Goal: Information Seeking & Learning: Learn about a topic

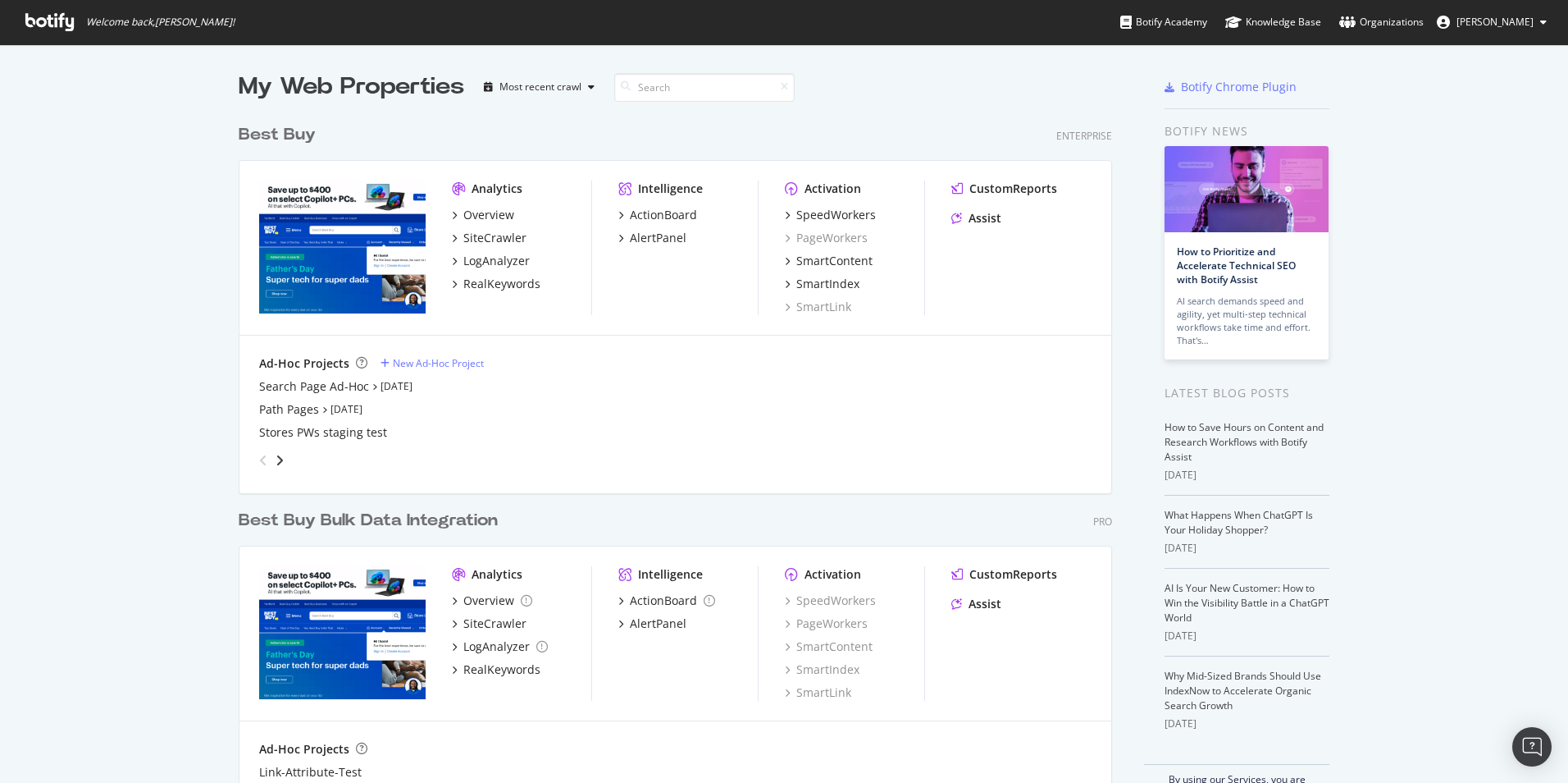
scroll to position [770, 1544]
click at [465, 230] on div "SiteCrawler" at bounding box center [495, 238] width 63 height 16
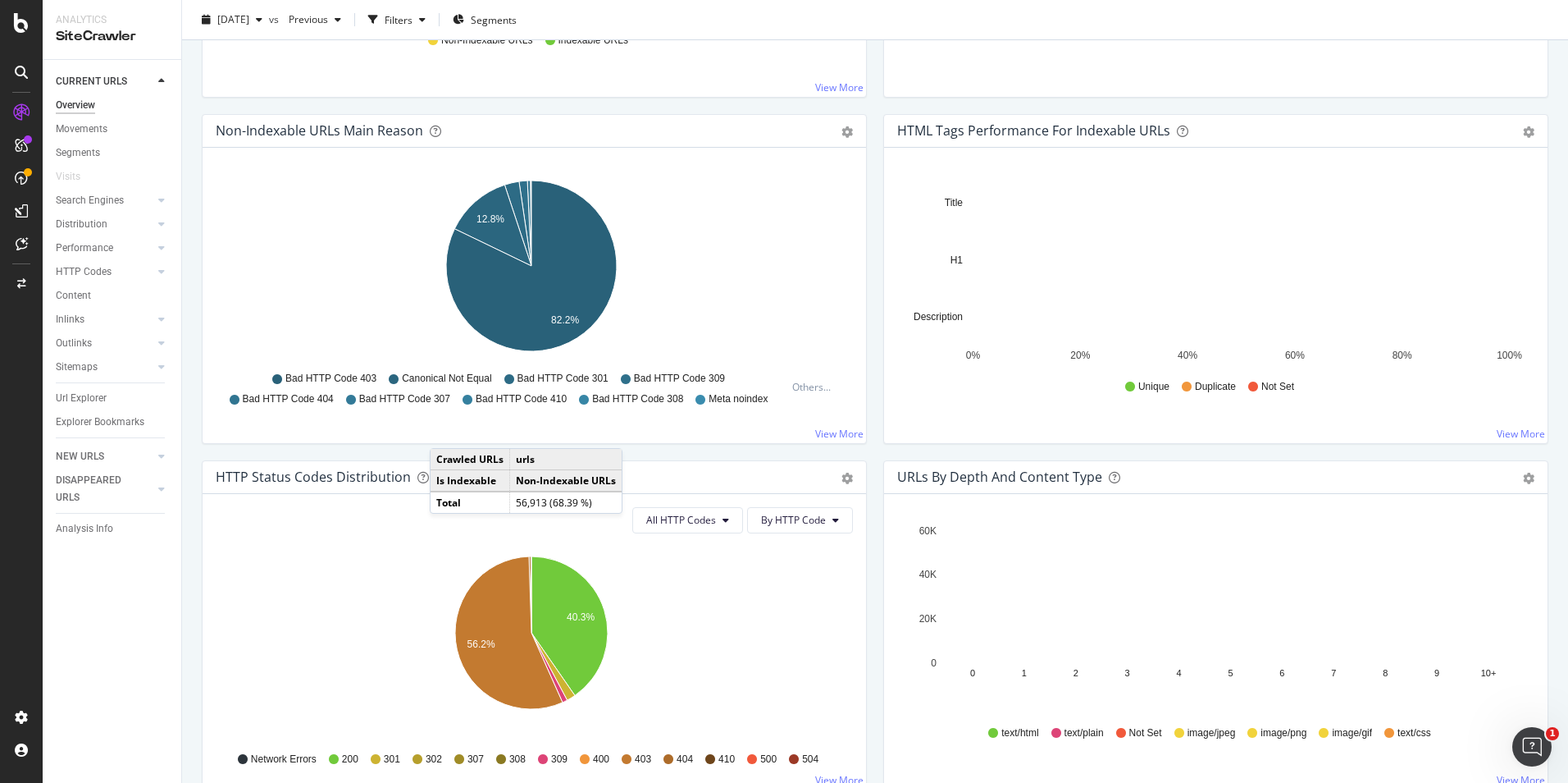
scroll to position [575, 0]
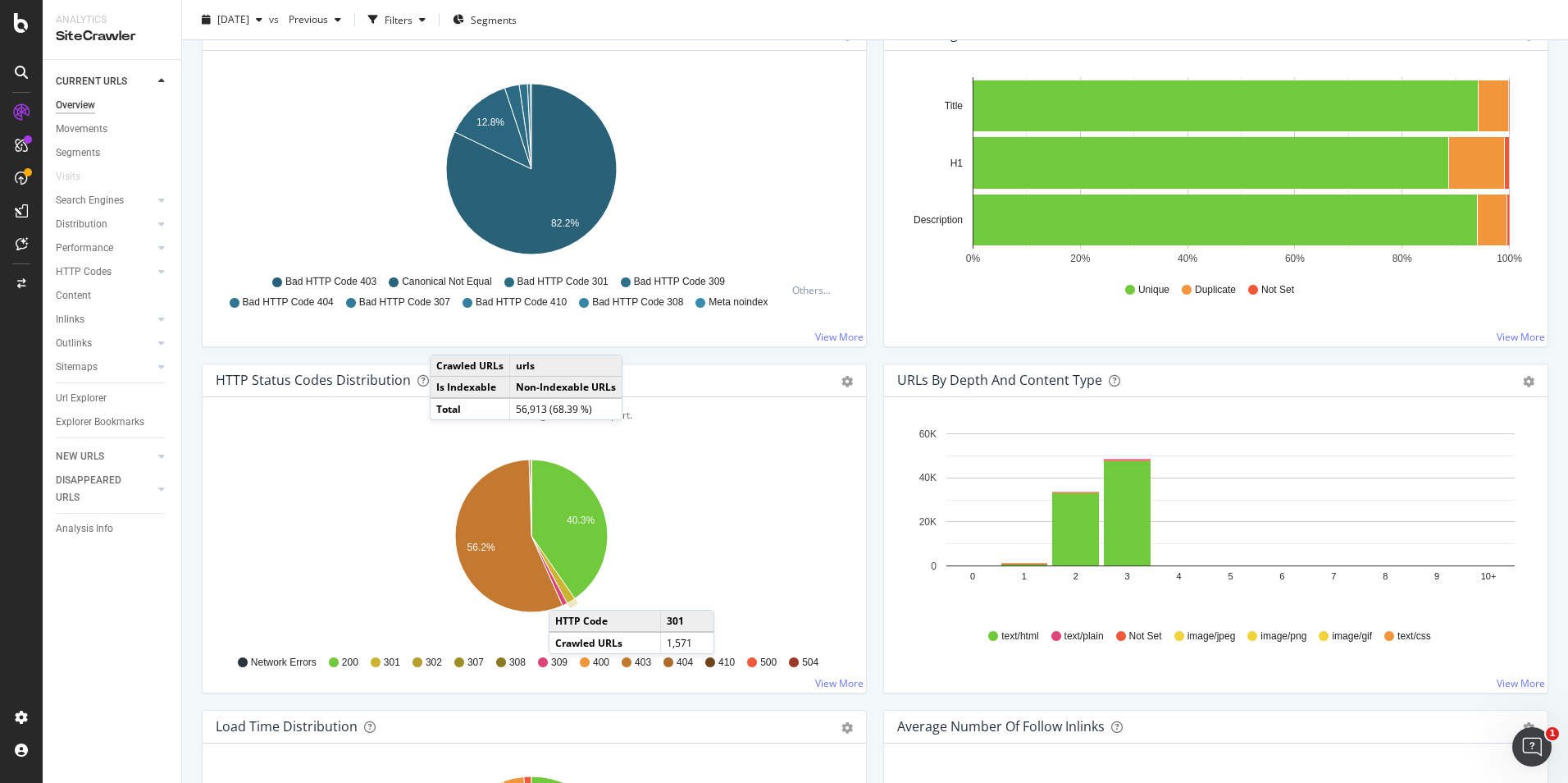
click at [565, 594] on icon "A chart." at bounding box center [553, 569] width 43 height 67
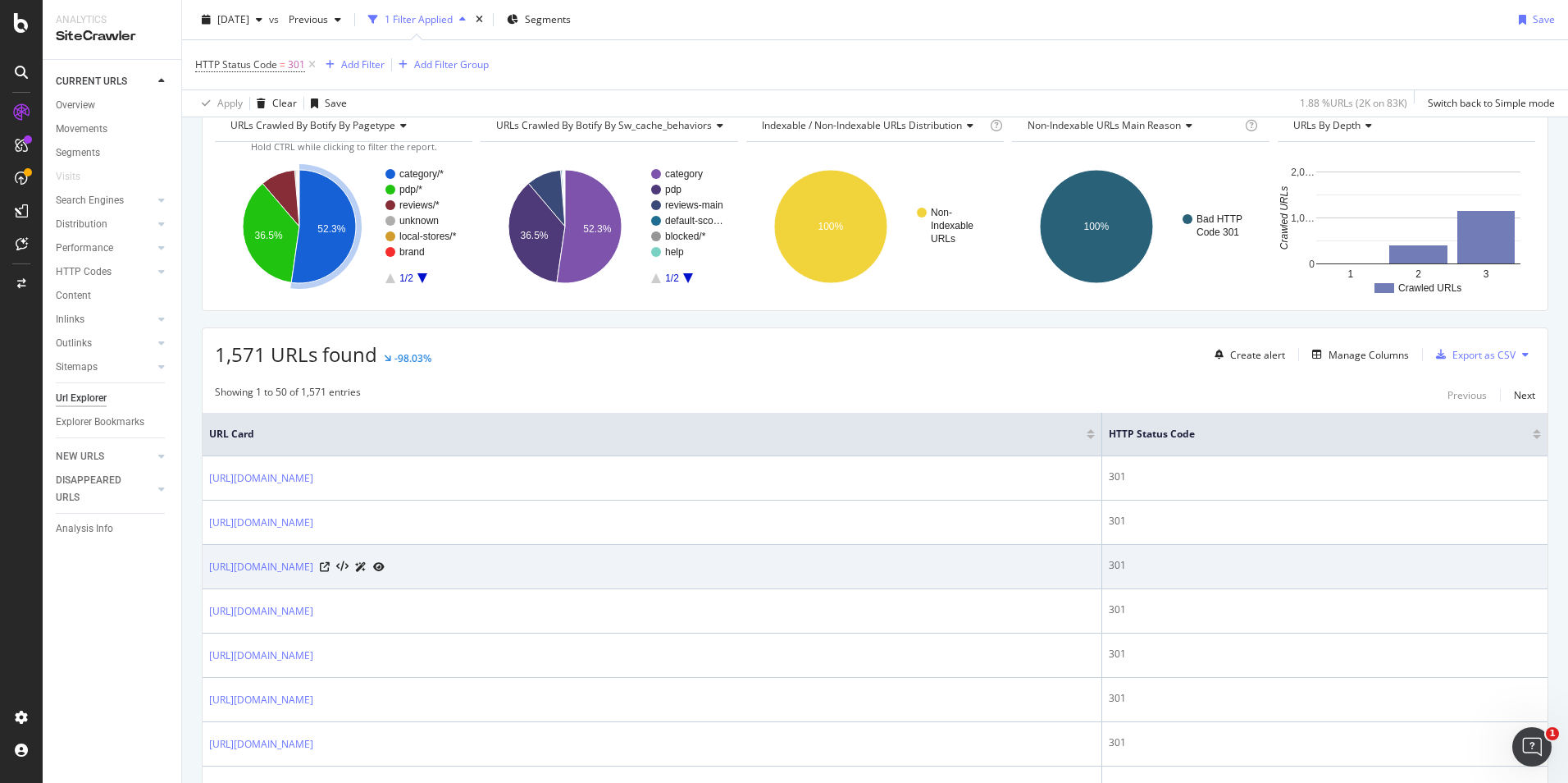
scroll to position [82, 0]
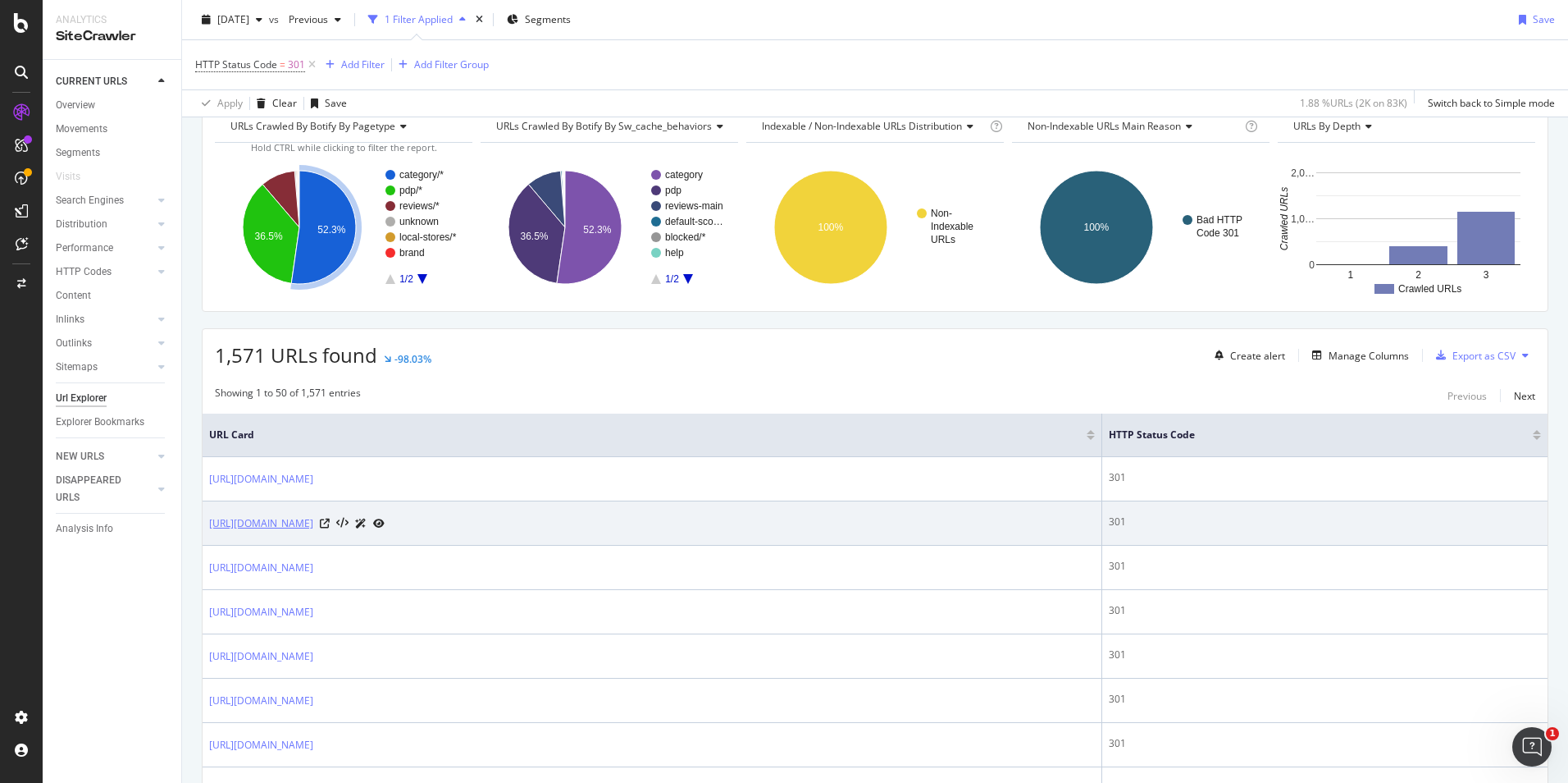
click at [313, 521] on link "[URL][DOMAIN_NAME]" at bounding box center [261, 524] width 104 height 16
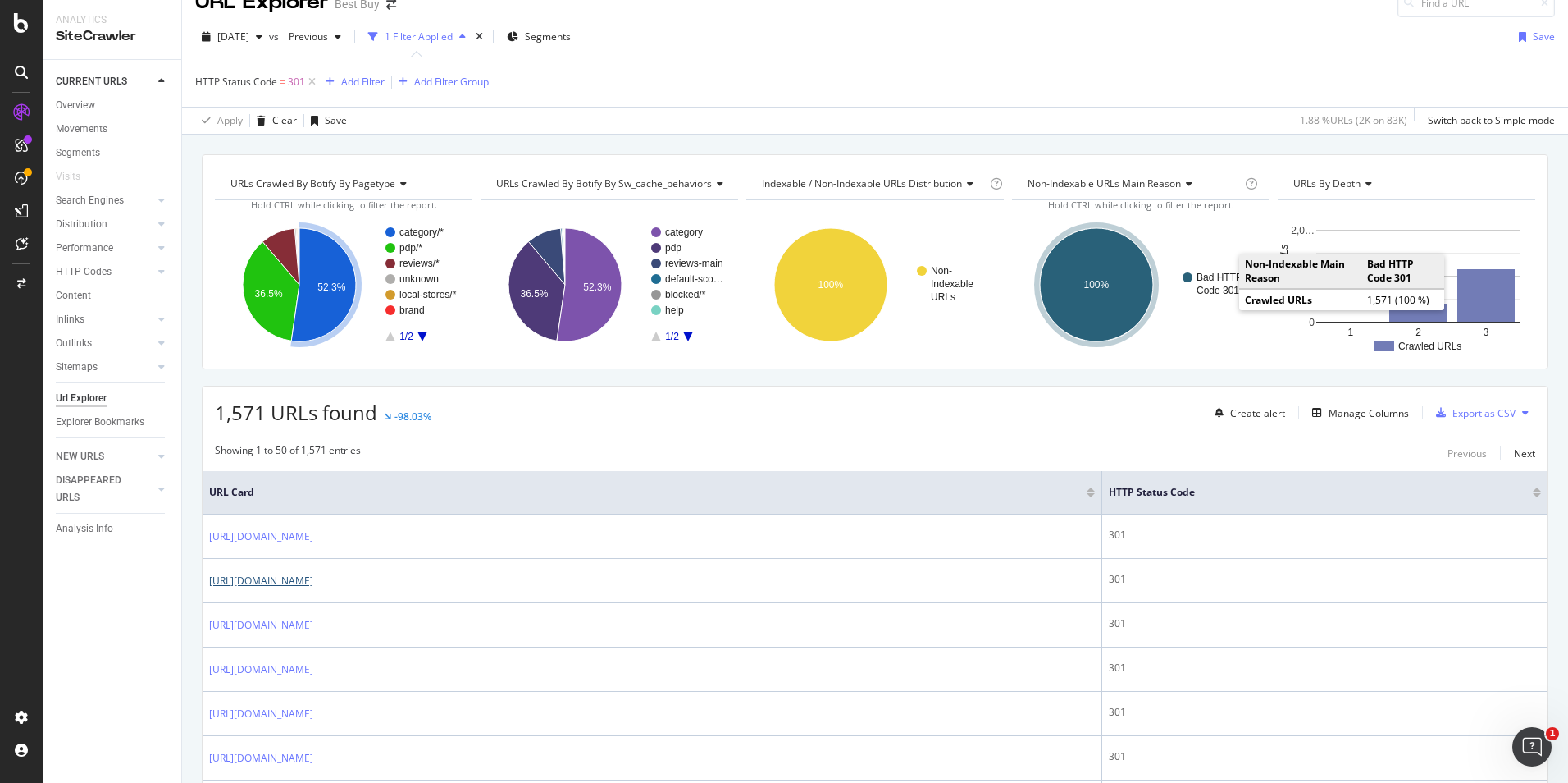
scroll to position [0, 0]
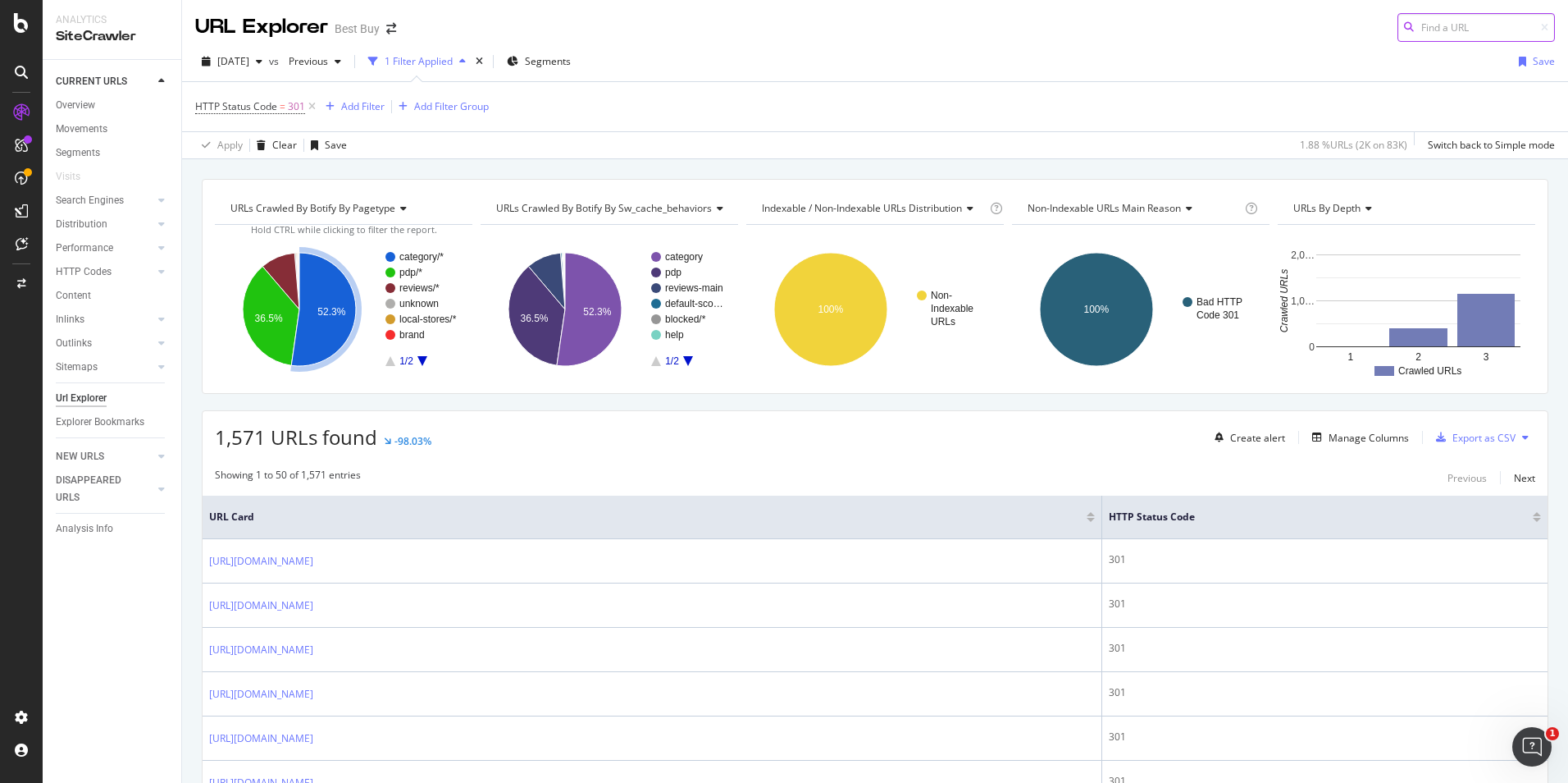
click at [1461, 27] on input at bounding box center [1477, 27] width 158 height 29
paste input "[URL][DOMAIN_NAME]"
click at [1454, 24] on input "[URL][DOMAIN_NAME]" at bounding box center [1477, 27] width 158 height 29
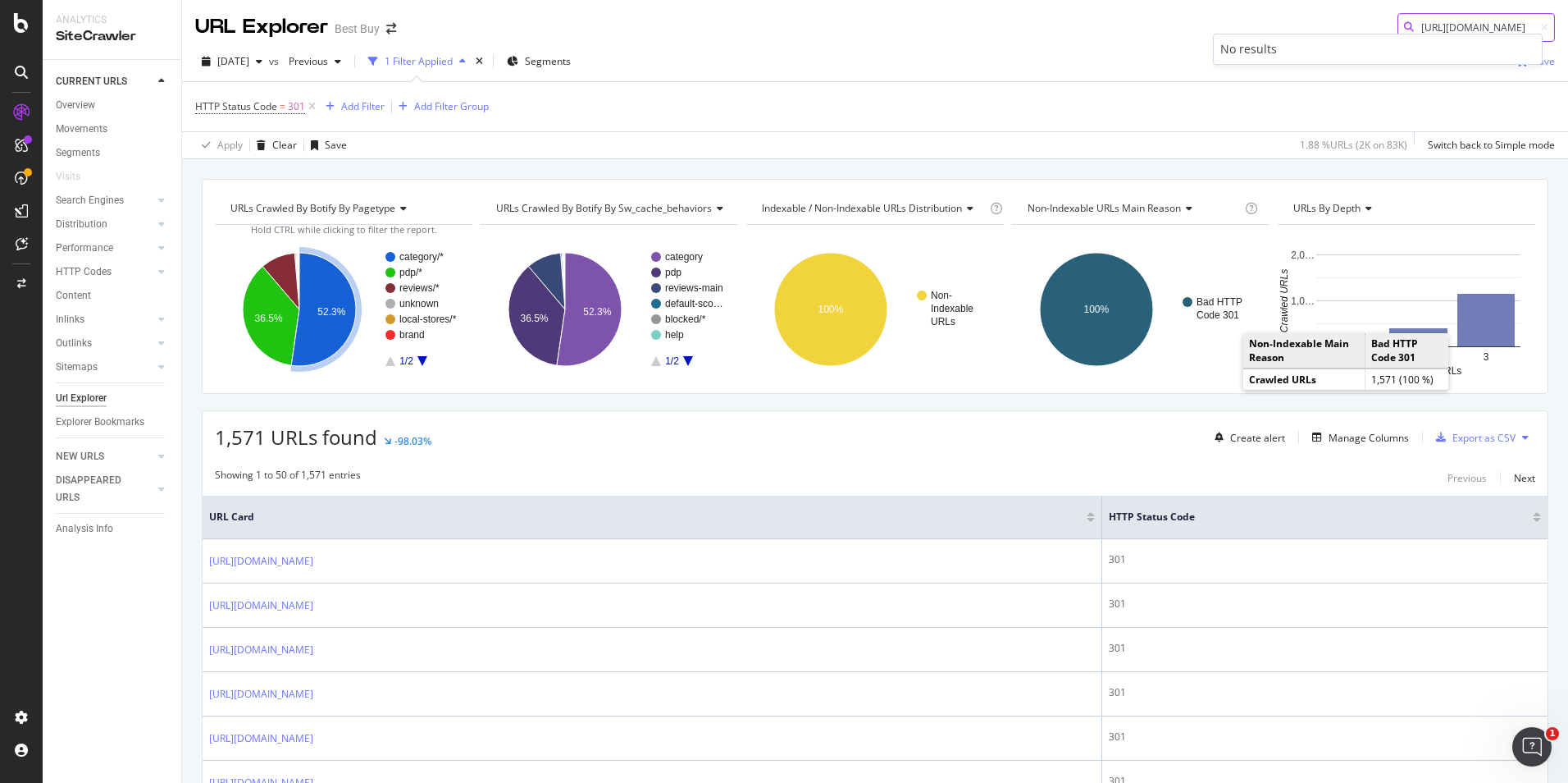
click at [1469, 28] on input "[URL][DOMAIN_NAME]" at bounding box center [1477, 27] width 158 height 29
paste input "satellite-radios/home-satellite-radios/pcmcat194300050006.c?id=pcmcat1943000500…"
click at [1455, 24] on input "[URL][DOMAIN_NAME]" at bounding box center [1477, 27] width 158 height 29
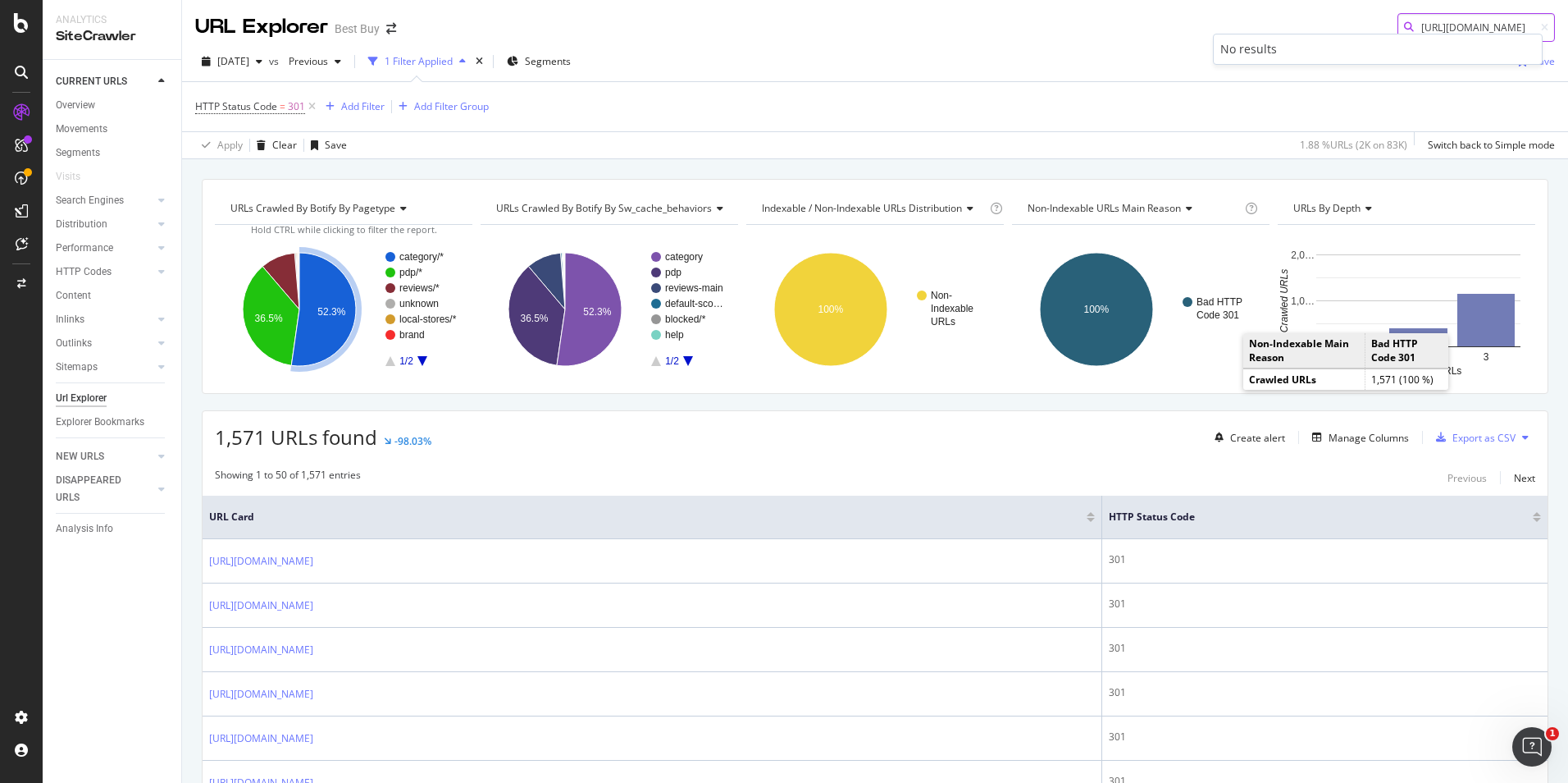
click at [1455, 24] on input "[URL][DOMAIN_NAME]" at bounding box center [1477, 27] width 158 height 29
click at [1457, 31] on input "[URL][DOMAIN_NAME]" at bounding box center [1477, 27] width 158 height 29
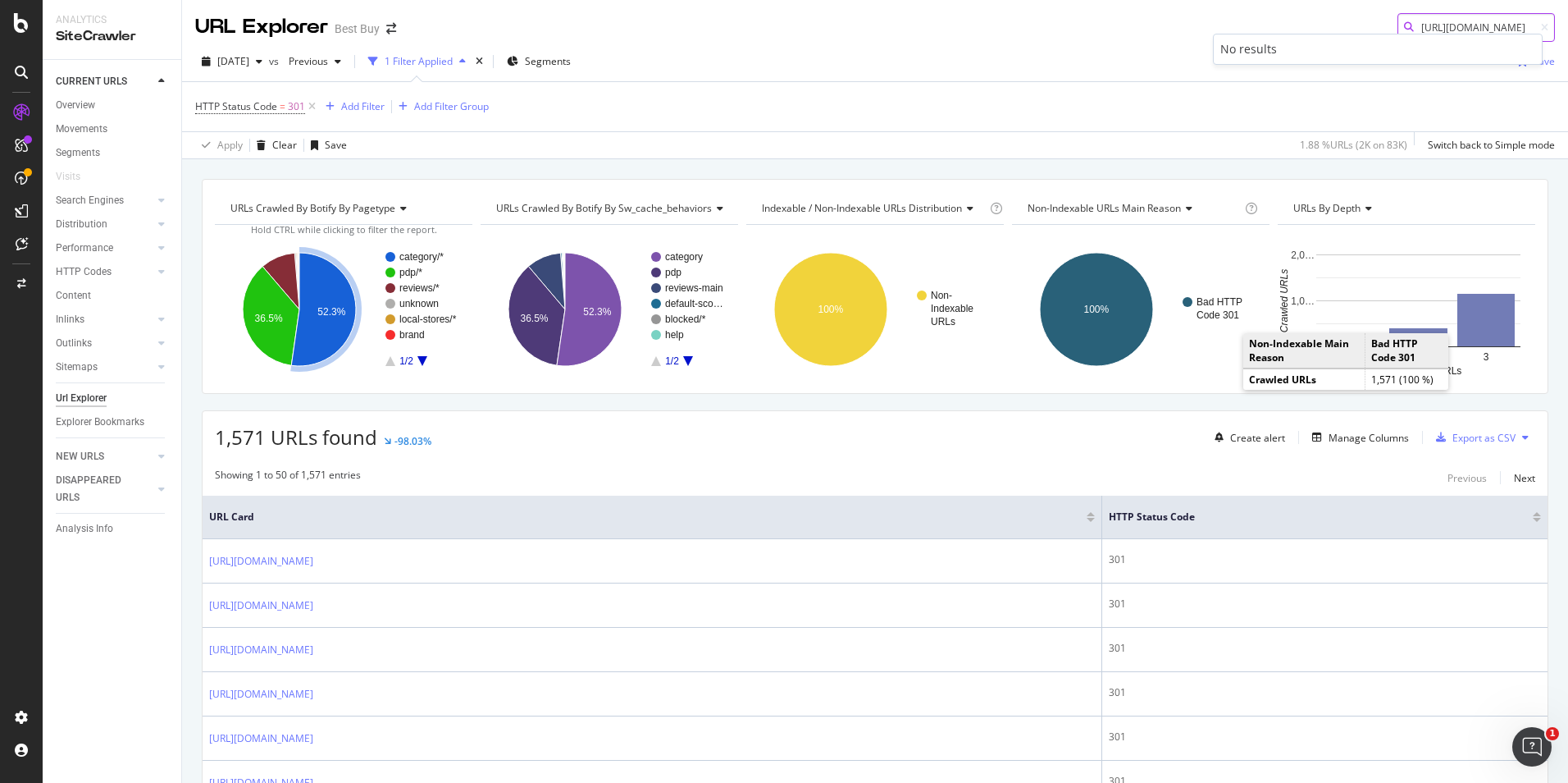
paste input "car-security-remote-start-onstar/car-alarm-and-security-systems/pcmcat153358542…"
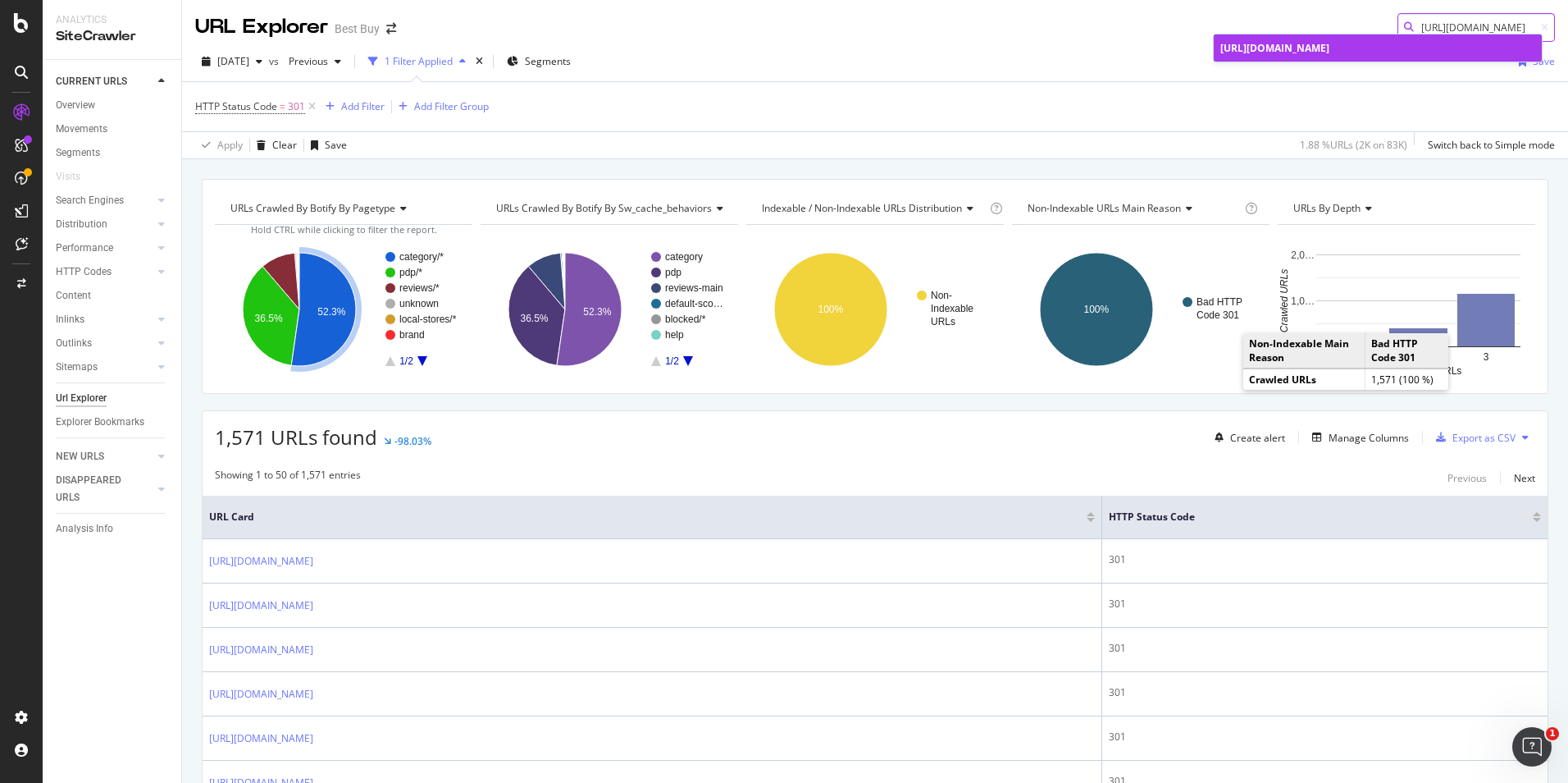
type input "[URL][DOMAIN_NAME]"
click at [1330, 55] on span "[URL][DOMAIN_NAME]" at bounding box center [1275, 47] width 109 height 14
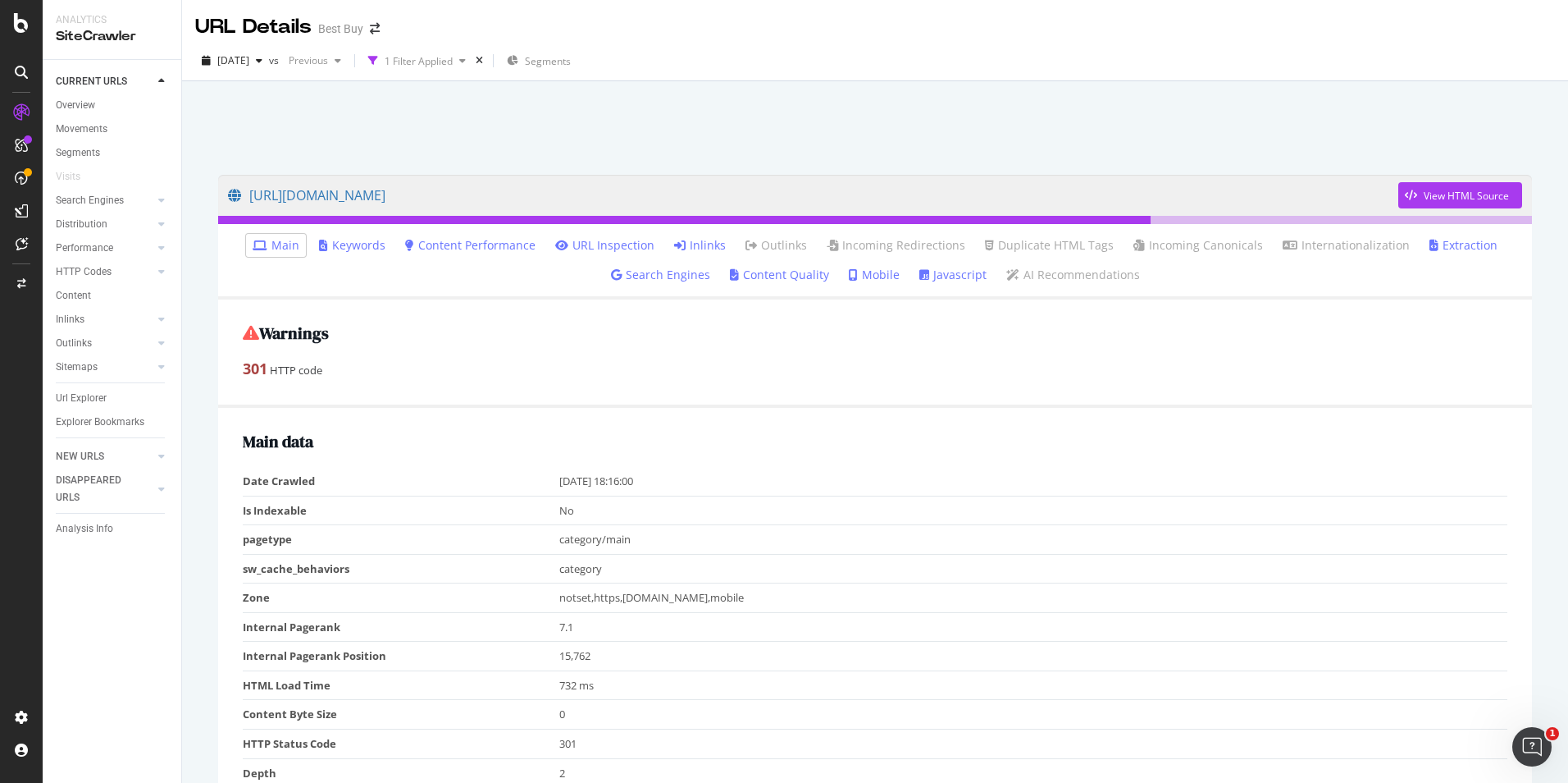
drag, startPoint x: 694, startPoint y: 239, endPoint x: 795, endPoint y: 334, distance: 138.7
click at [694, 239] on link "Inlinks" at bounding box center [699, 246] width 52 height 16
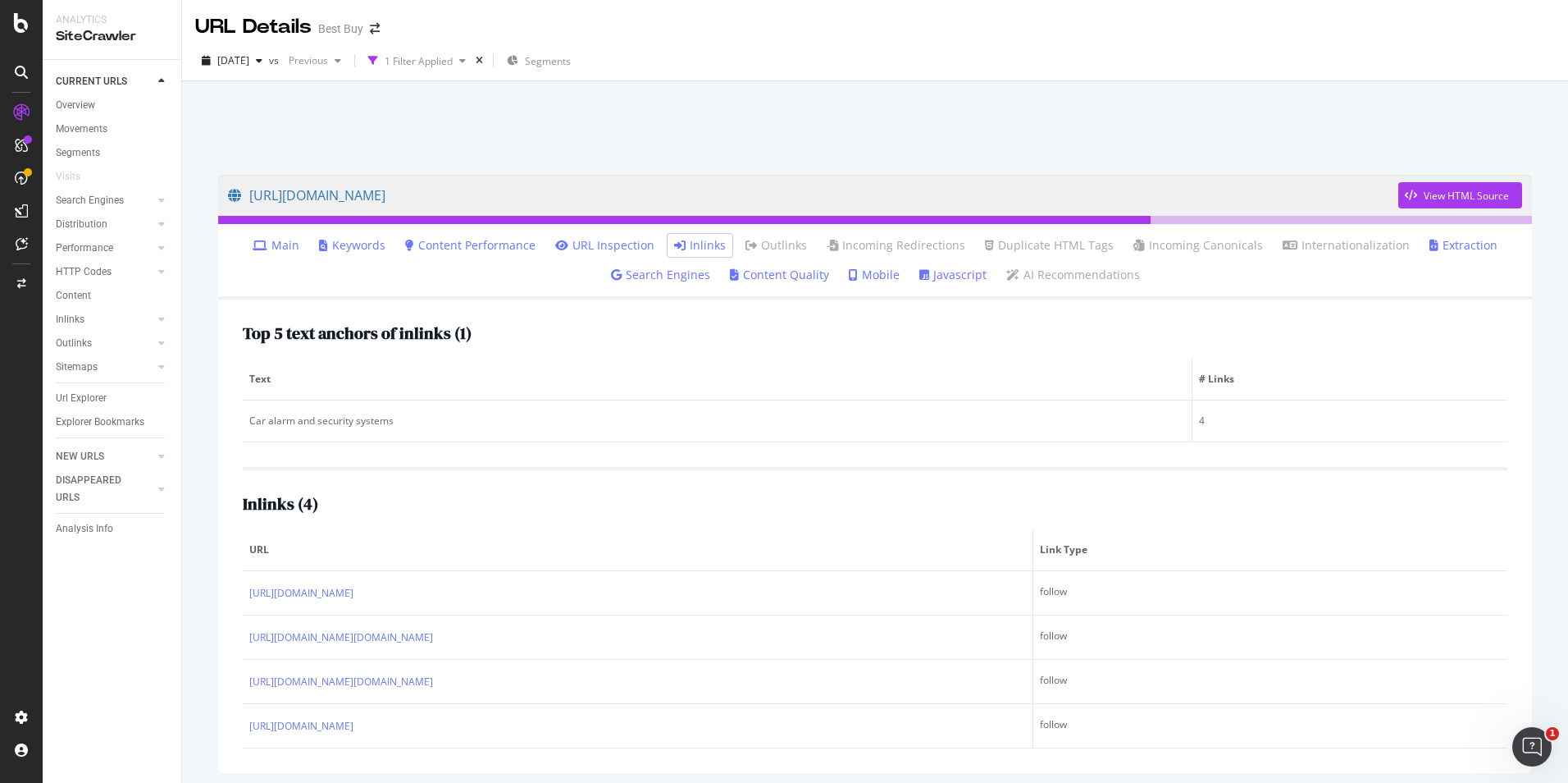
drag, startPoint x: 91, startPoint y: 391, endPoint x: 539, endPoint y: 413, distance: 448.5
click at [91, 391] on div "Url Explorer" at bounding box center [82, 398] width 51 height 17
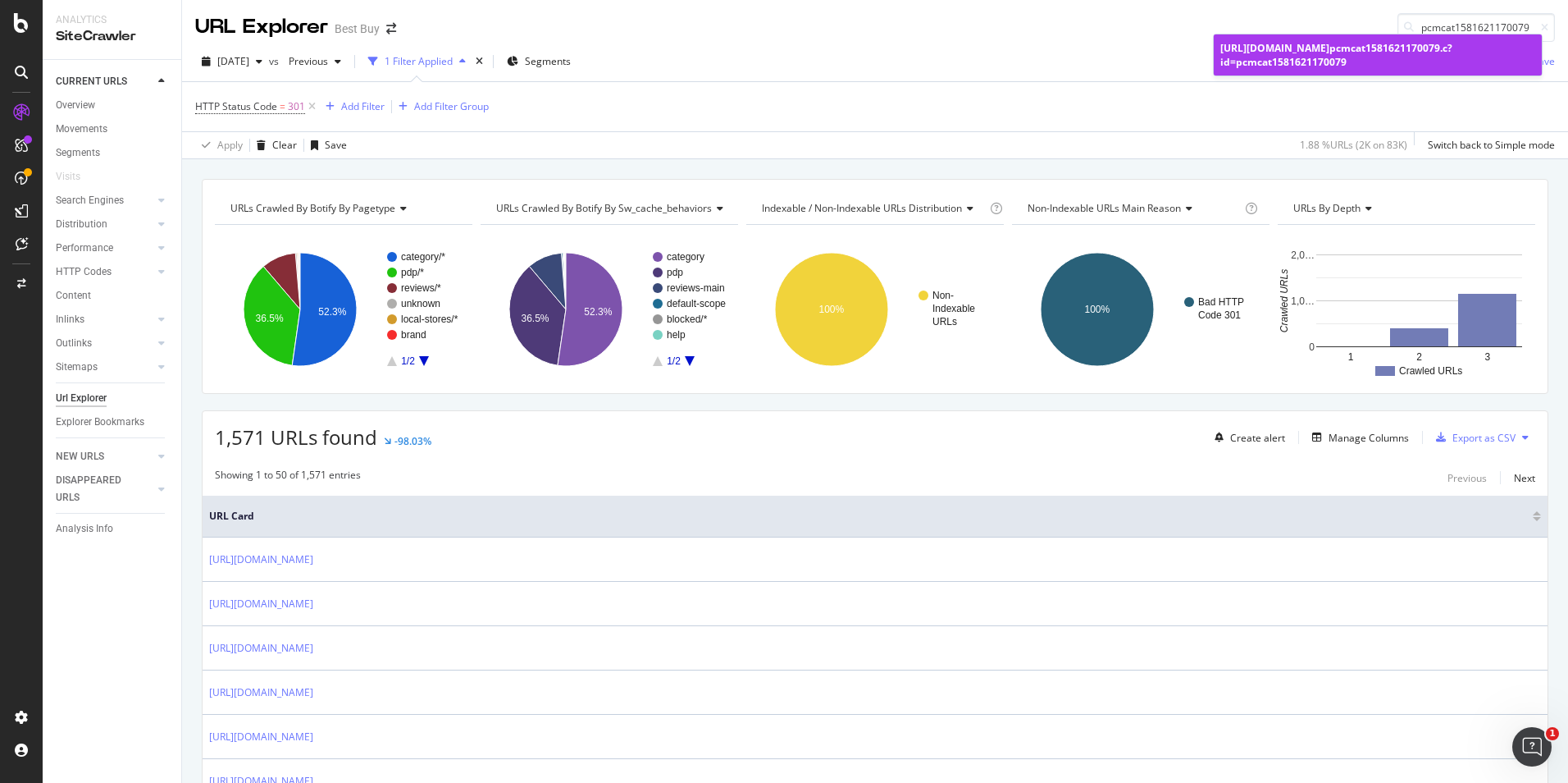
type input "pcmcat1581621170079"
click at [1317, 68] on div "[URL][DOMAIN_NAME] pcmcat1581621170079 .c?id=pcmcat1581621170079" at bounding box center [1378, 54] width 315 height 28
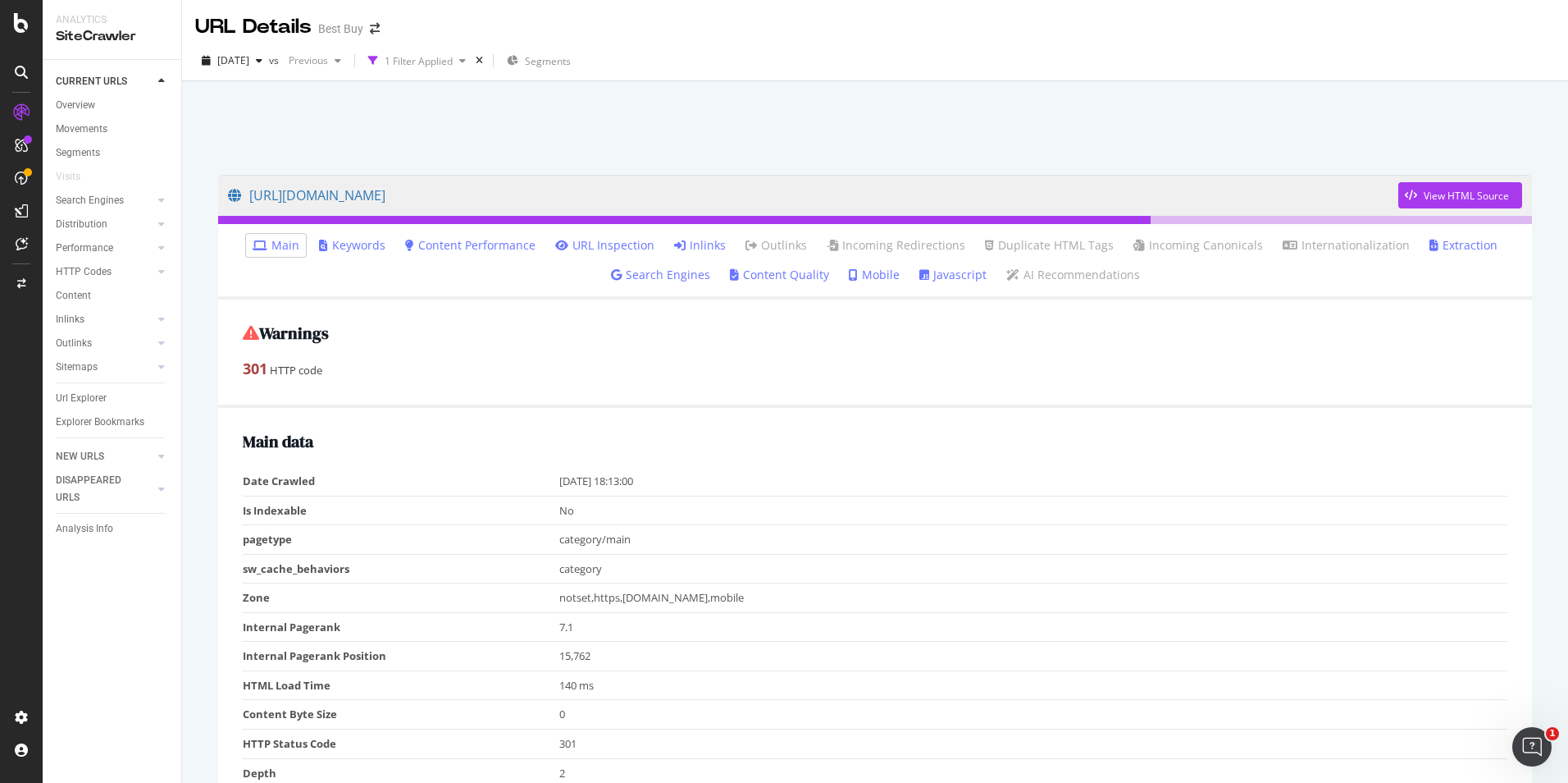
drag, startPoint x: 676, startPoint y: 246, endPoint x: 695, endPoint y: 259, distance: 23.0
click at [676, 246] on icon at bounding box center [679, 245] width 12 height 12
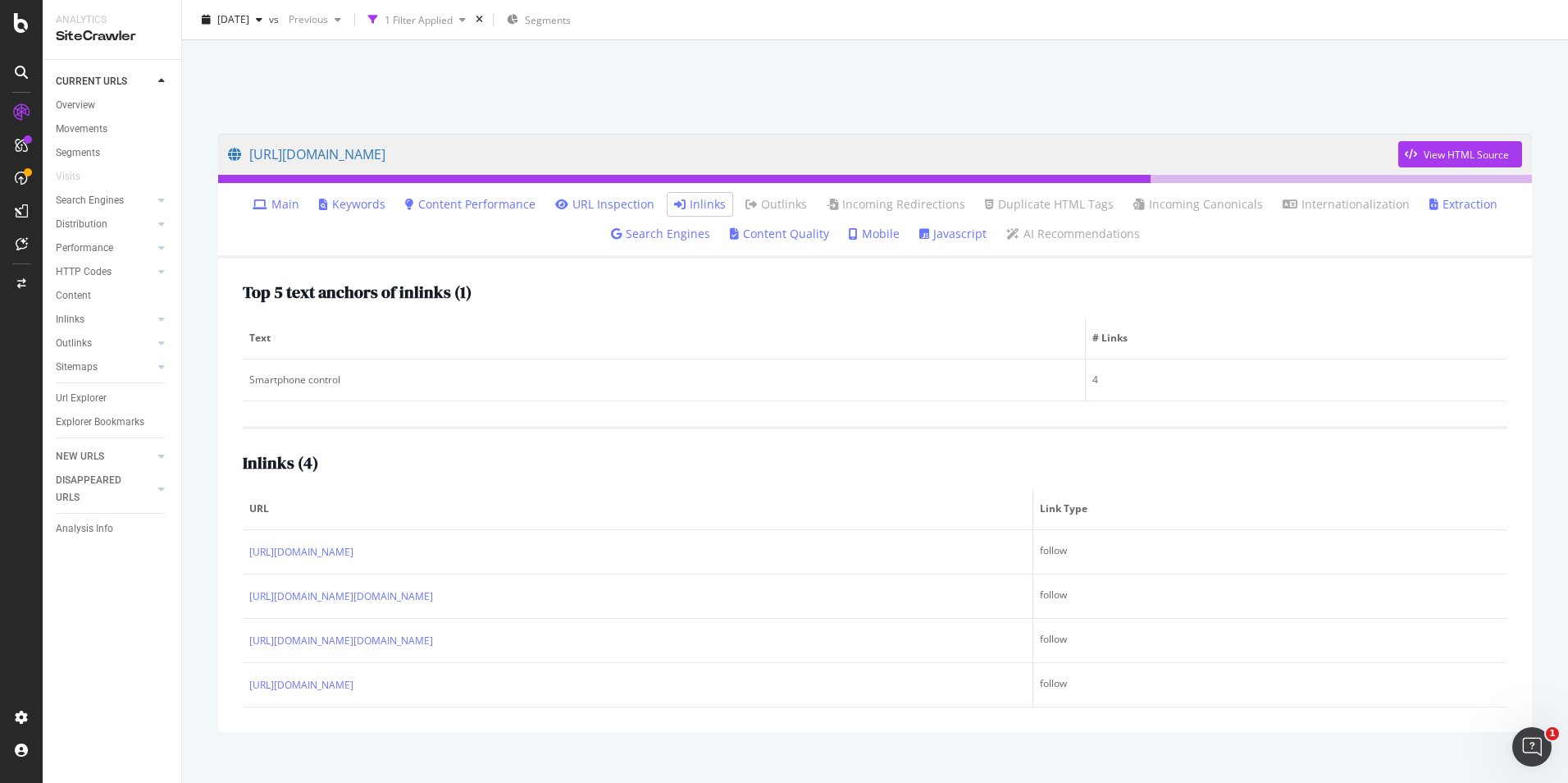
scroll to position [64, 0]
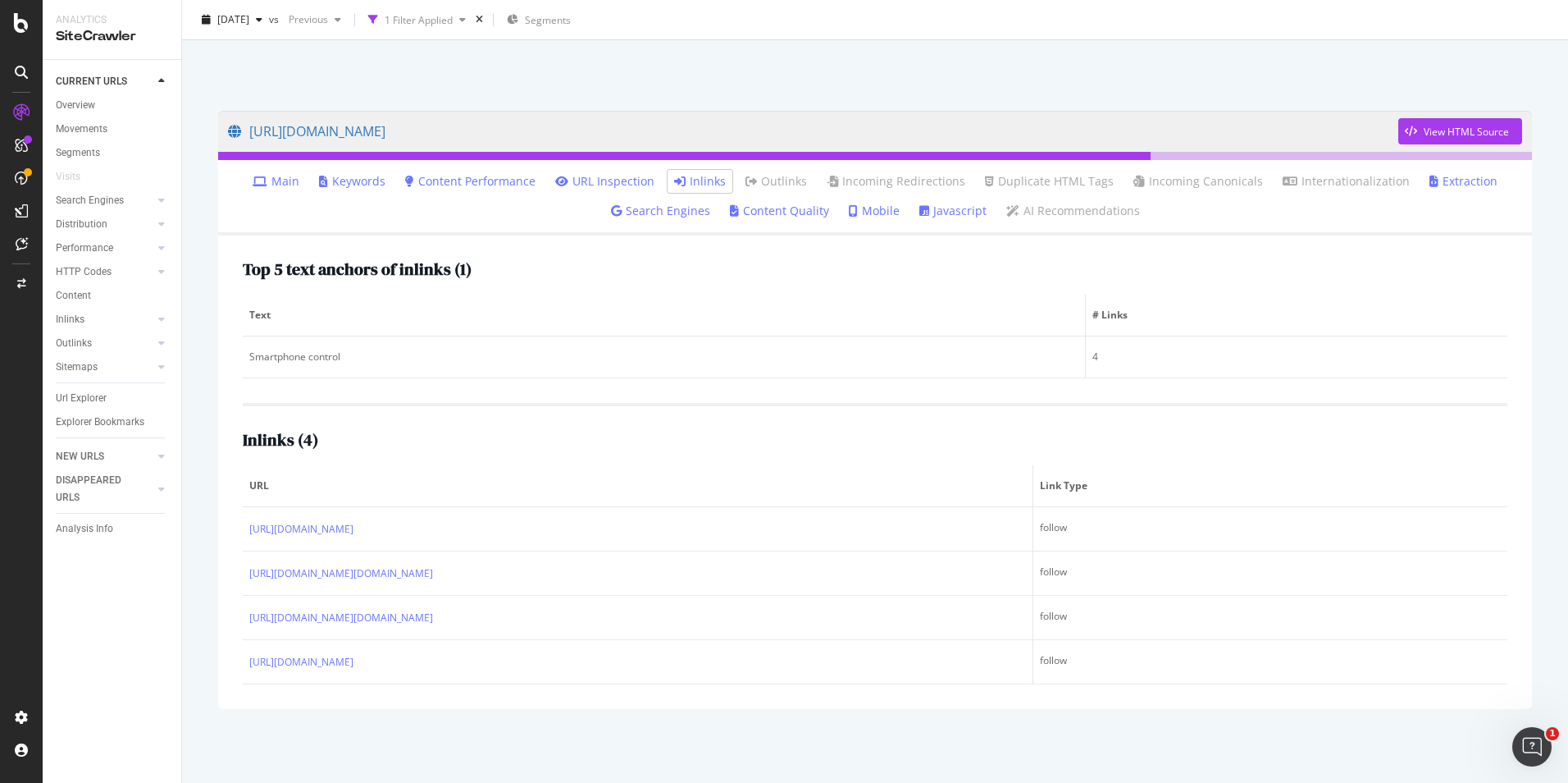
click at [91, 395] on div "Url Explorer" at bounding box center [82, 398] width 51 height 17
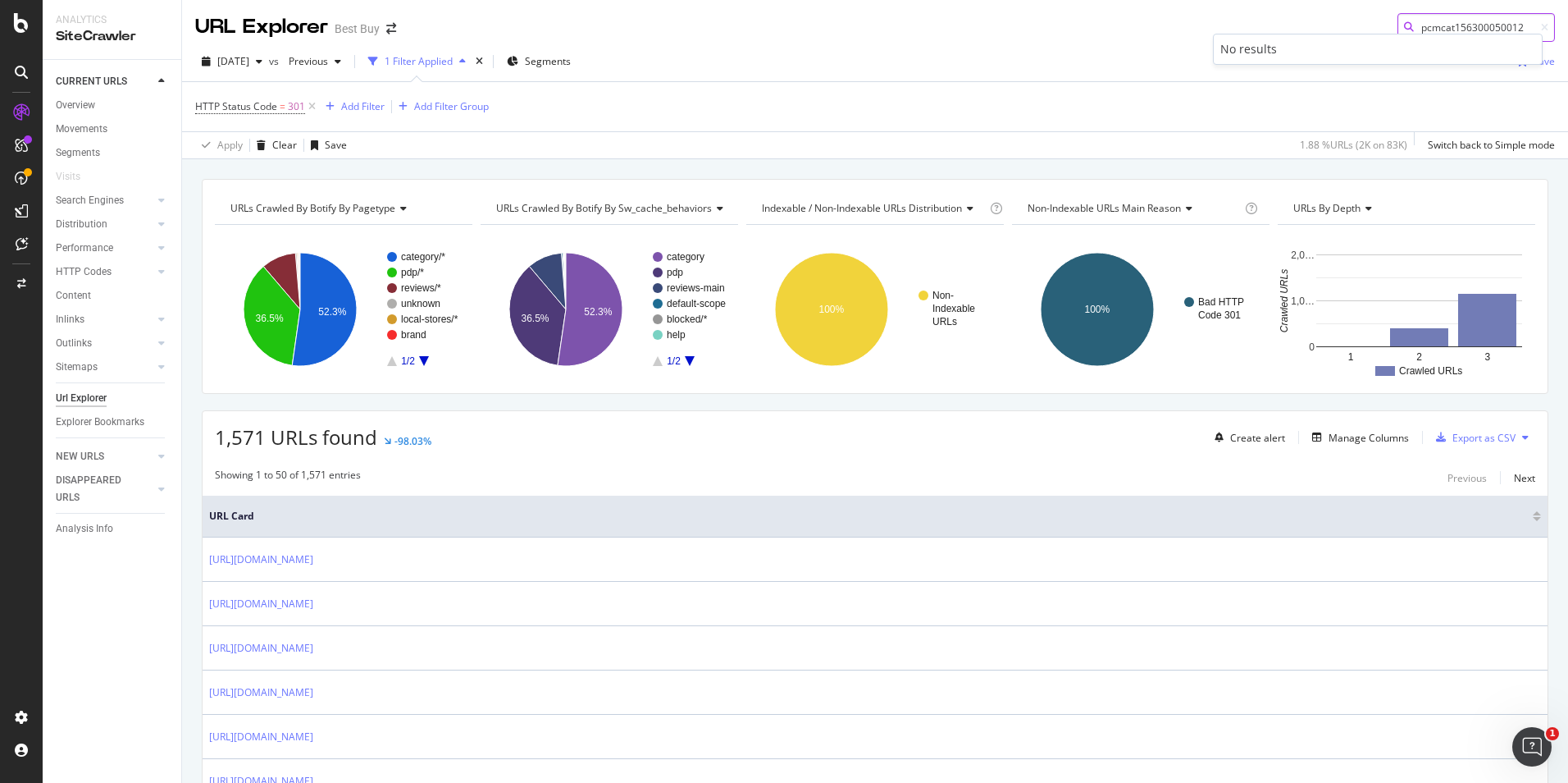
click at [1474, 30] on input "pcmcat156300050012" at bounding box center [1477, 27] width 158 height 29
paste input "27600050003"
type input "pcmcat127600050003"
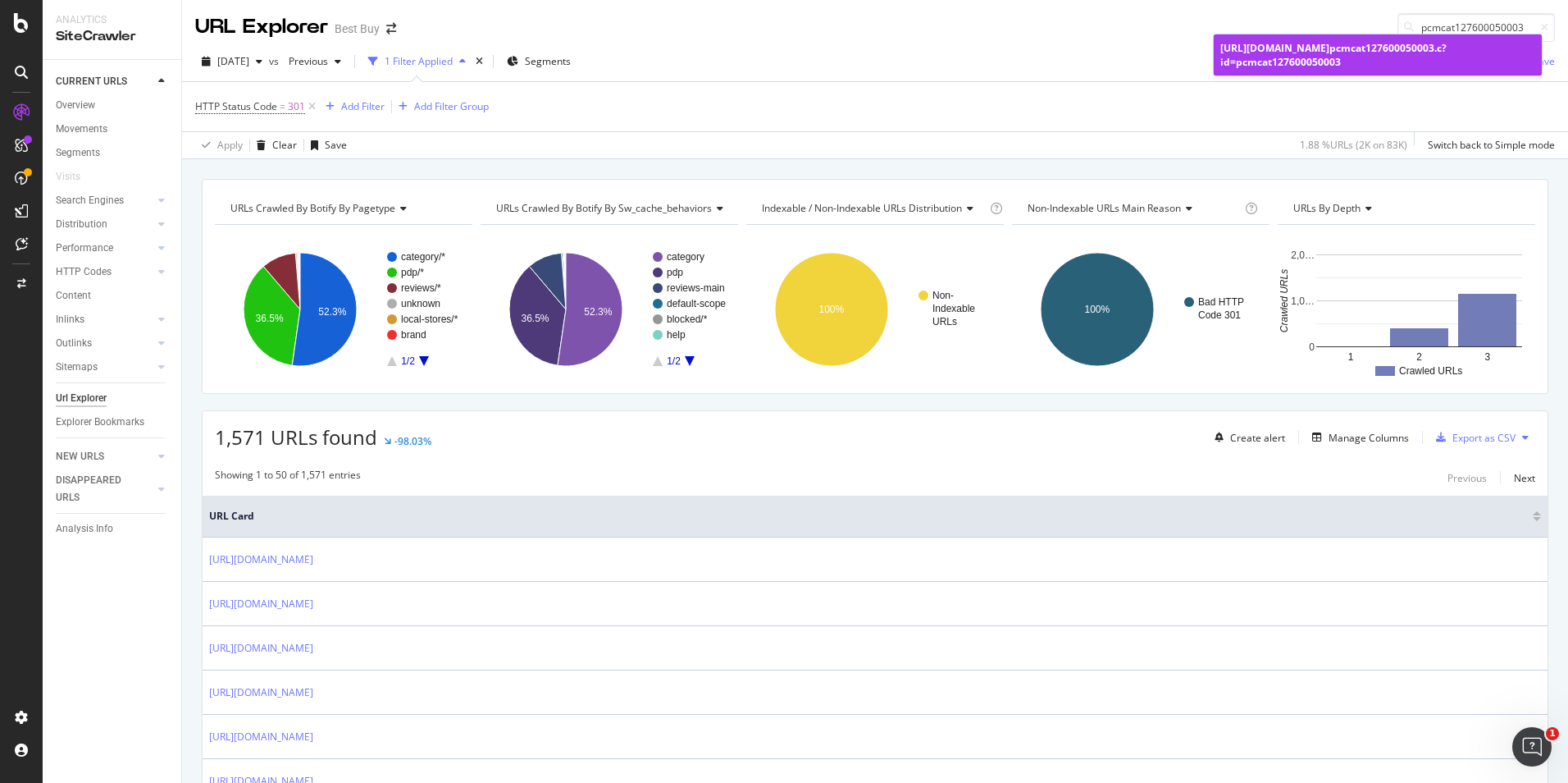
click at [1463, 66] on div "[URL][DOMAIN_NAME] pcmcat127600050003 .c?id=pcmcat127600050003" at bounding box center [1378, 54] width 315 height 28
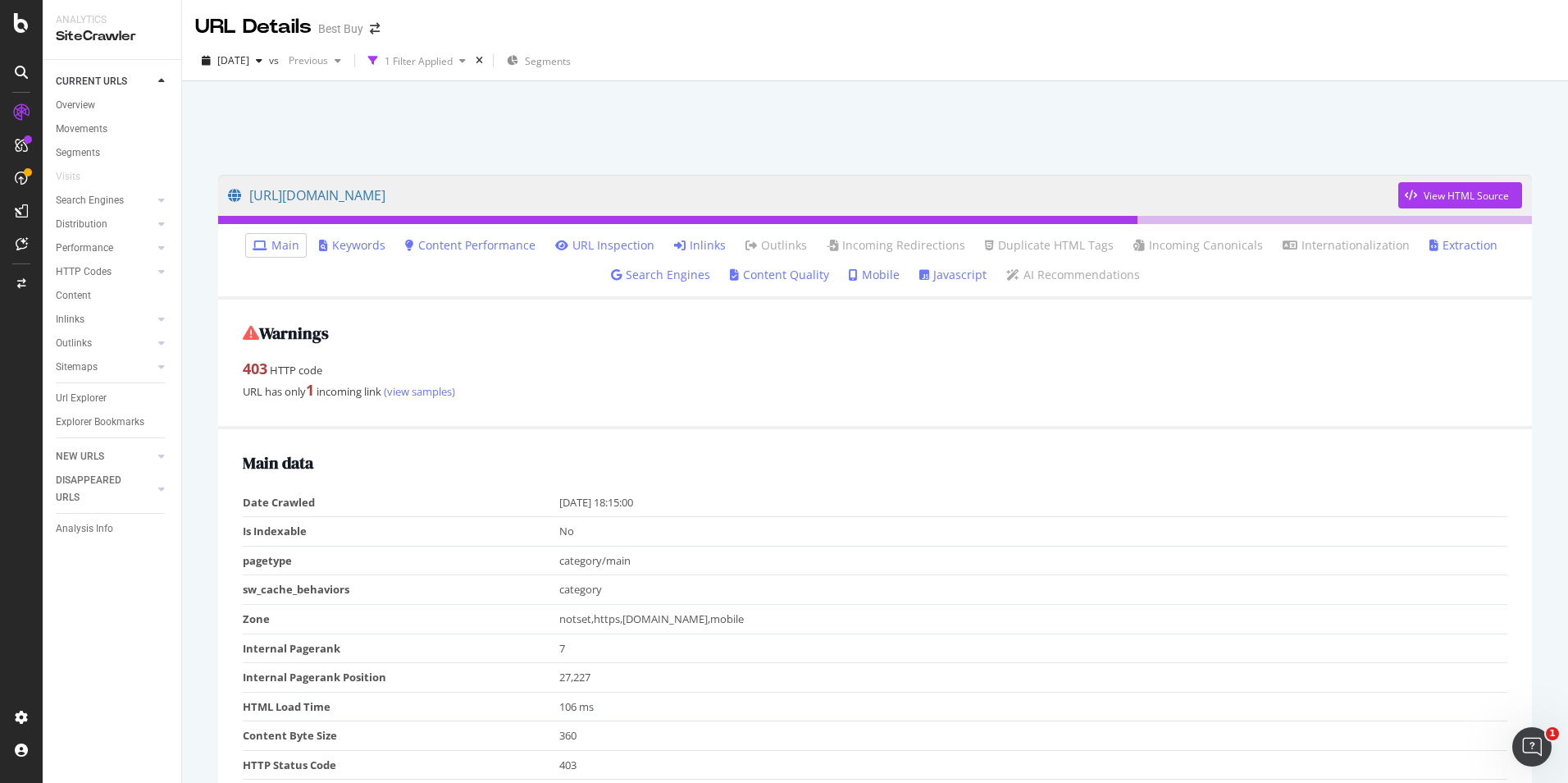
click at [681, 239] on icon at bounding box center [679, 245] width 12 height 12
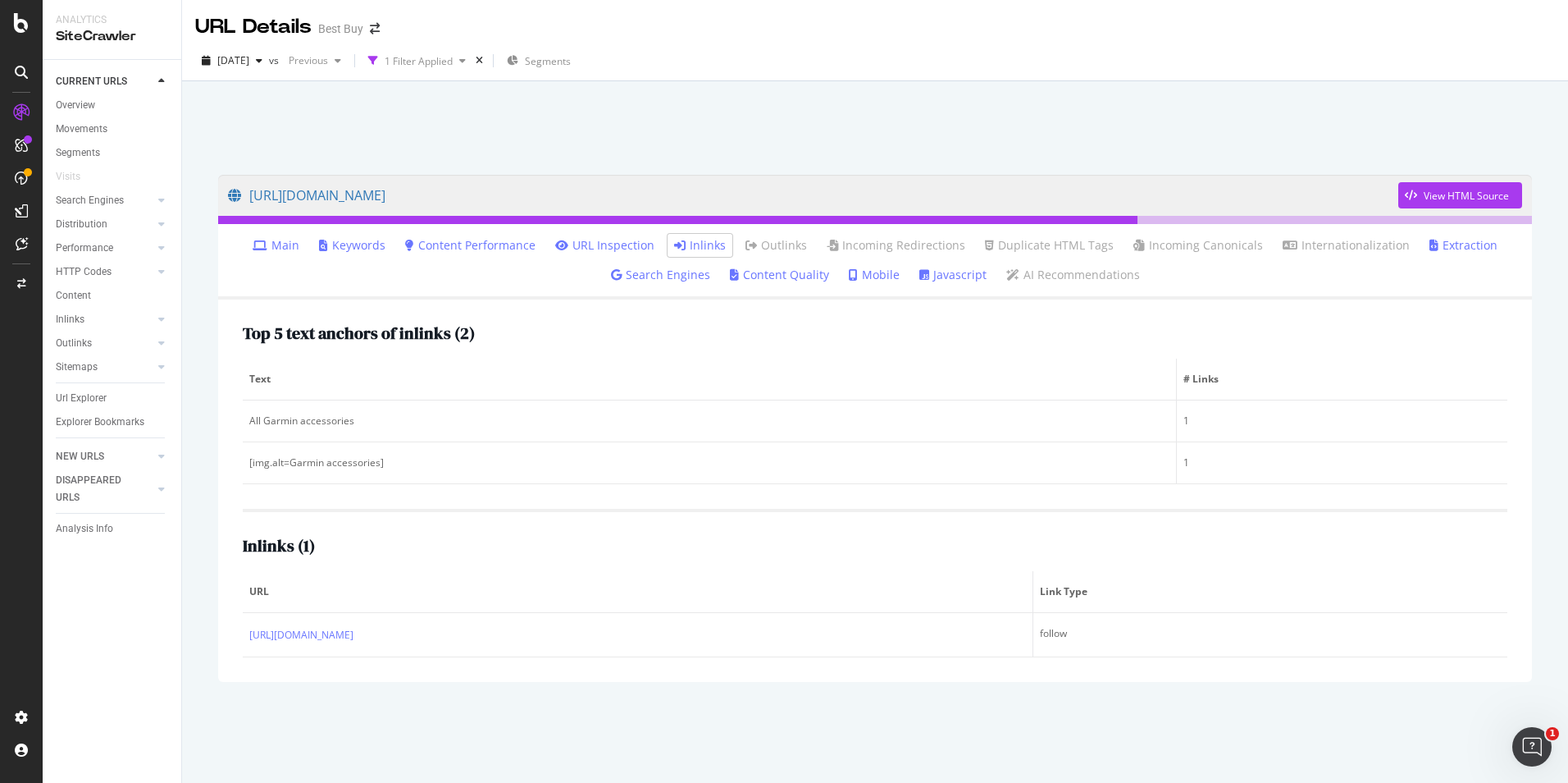
drag, startPoint x: 106, startPoint y: 400, endPoint x: 239, endPoint y: 395, distance: 133.1
click at [106, 400] on div "Url Explorer" at bounding box center [82, 398] width 51 height 17
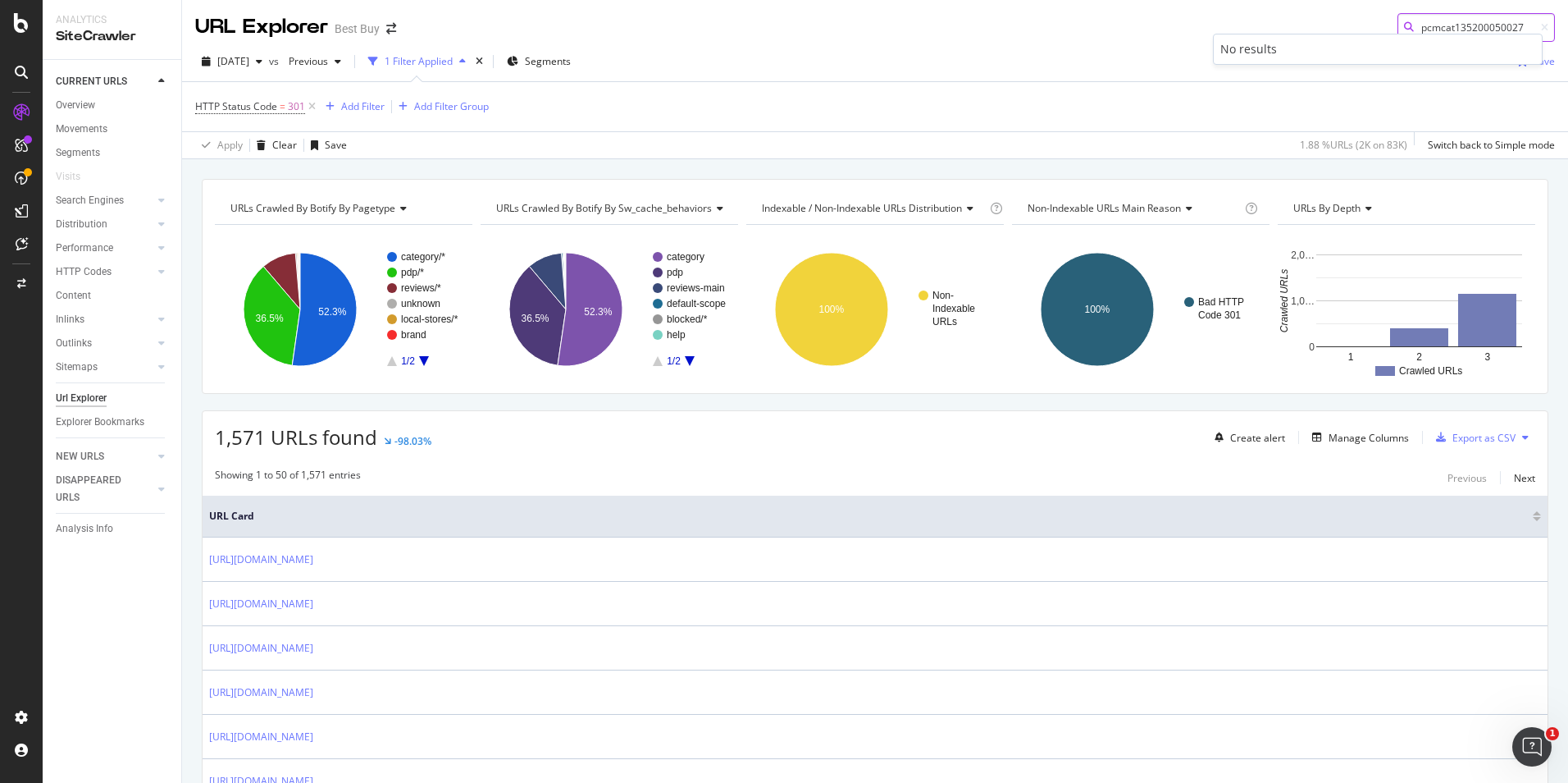
click at [1457, 22] on input "pcmcat135200050027" at bounding box center [1477, 27] width 158 height 29
paste input "8"
click at [1447, 28] on input "pcmcat135200050028" at bounding box center [1477, 27] width 158 height 29
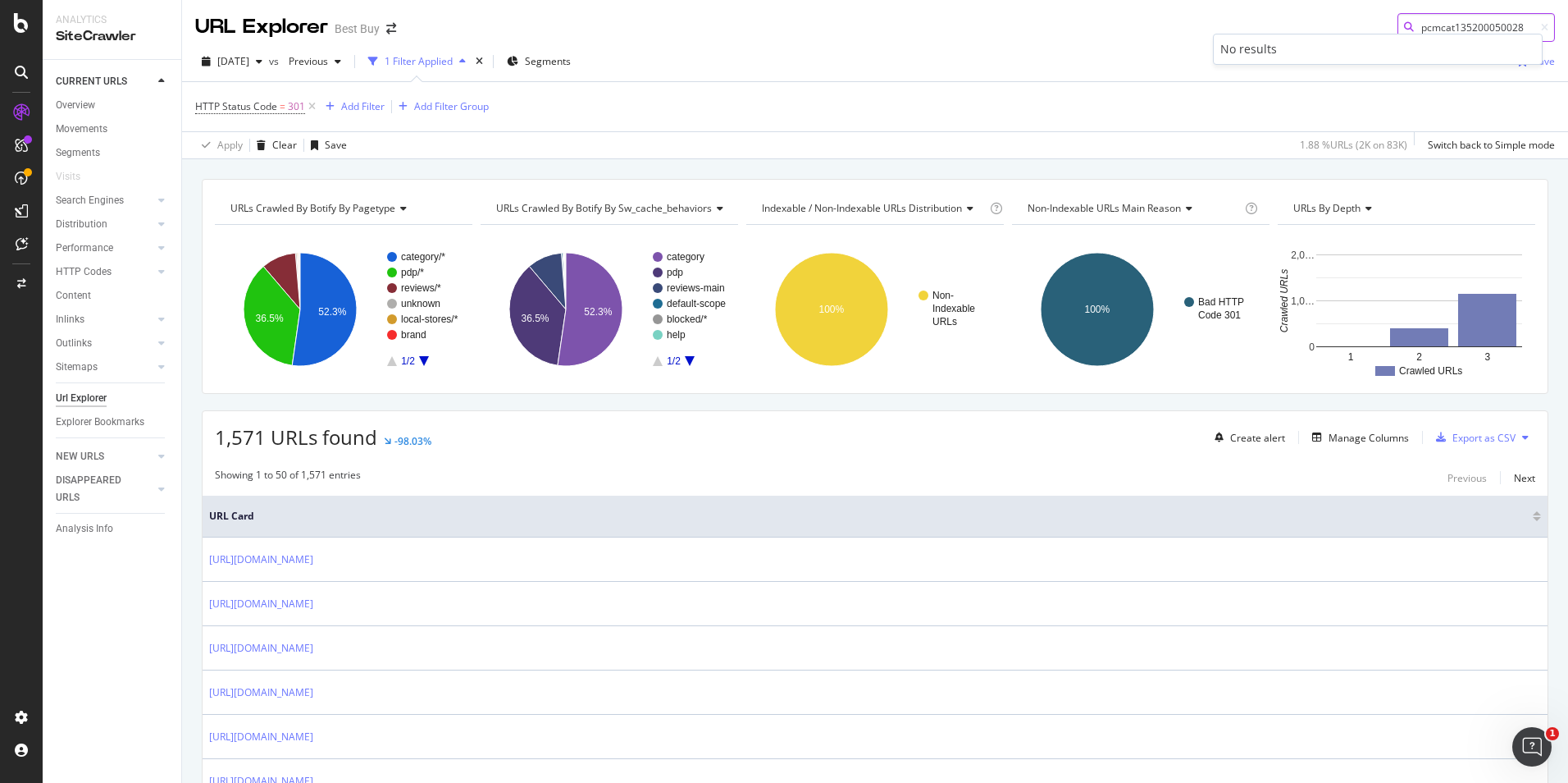
click at [1447, 28] on input "pcmcat135200050028" at bounding box center [1477, 27] width 158 height 29
paste input "8180005000"
type input "pcmcat181800050008"
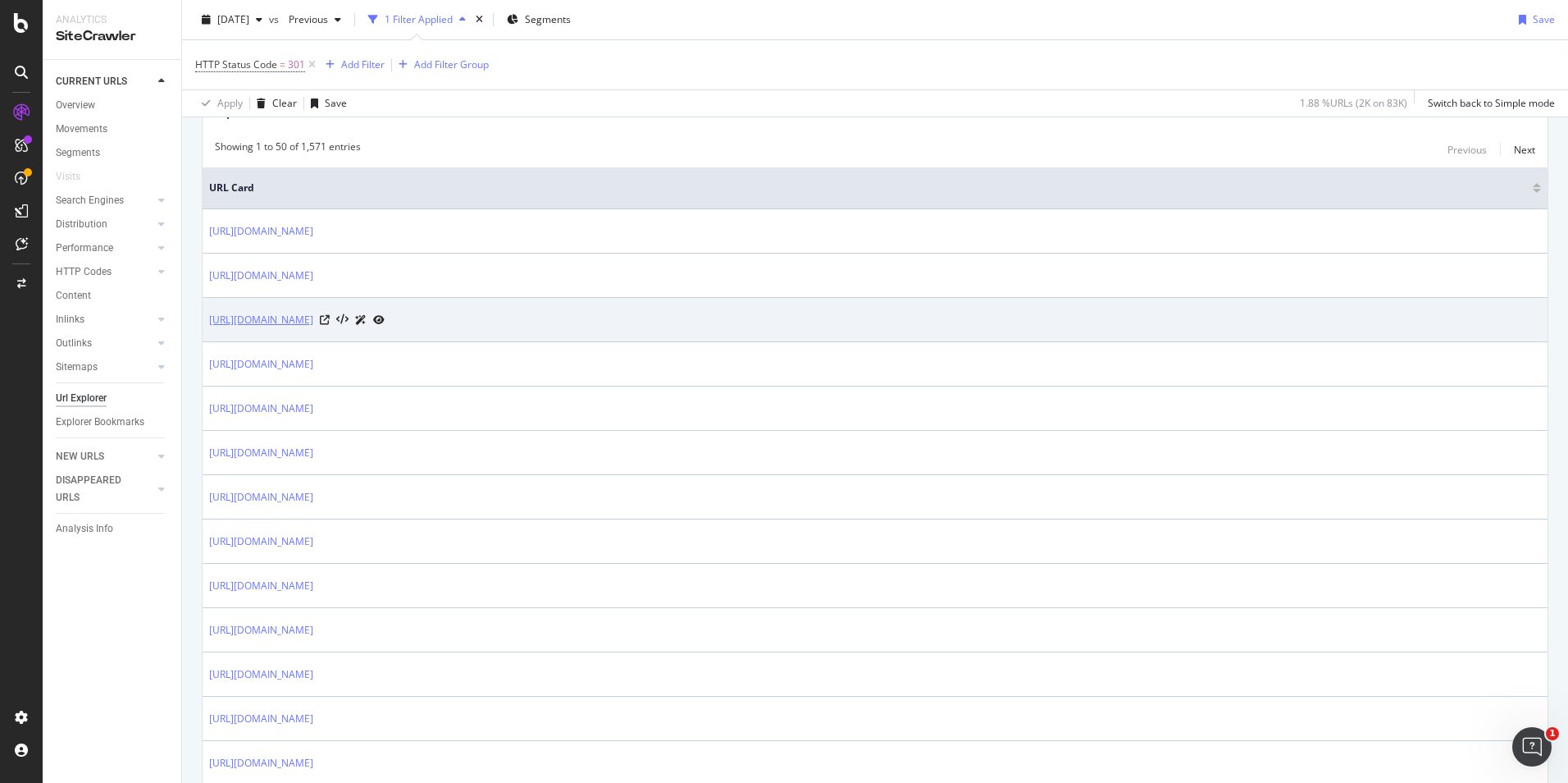
click at [313, 313] on link "[URL][DOMAIN_NAME]" at bounding box center [261, 320] width 104 height 16
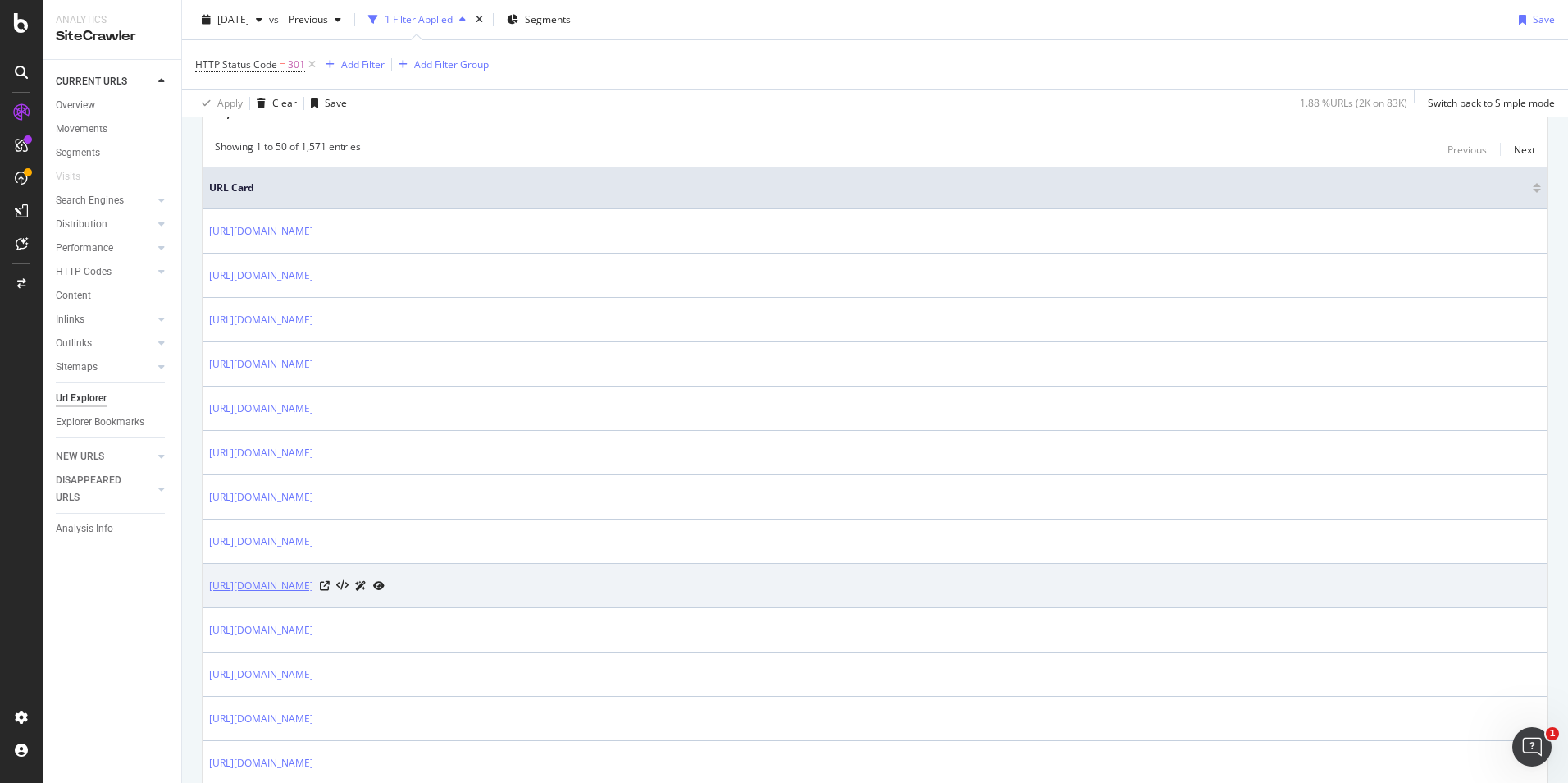
click at [313, 585] on link "[URL][DOMAIN_NAME]" at bounding box center [261, 585] width 104 height 16
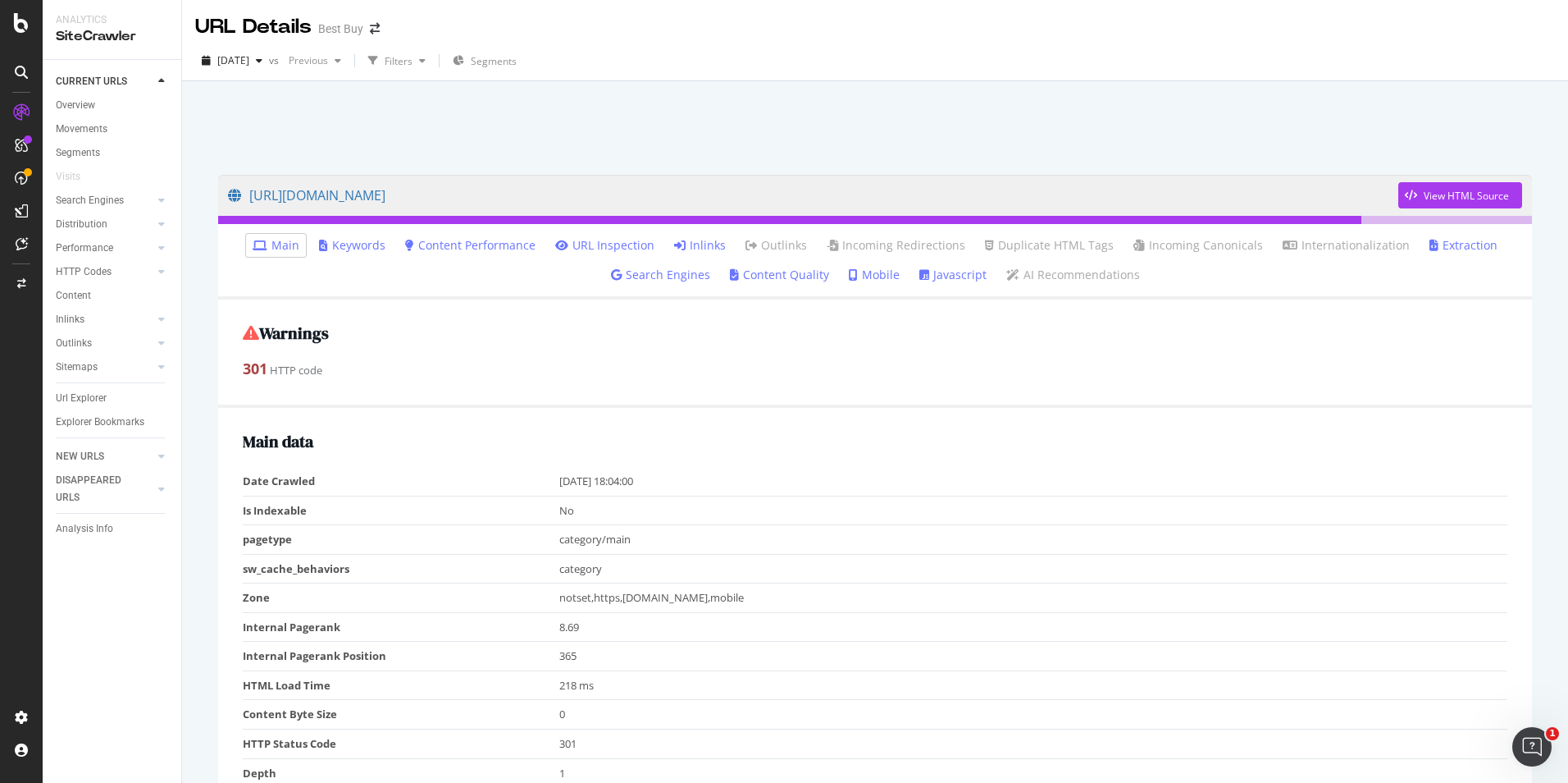
click at [696, 247] on link "Inlinks" at bounding box center [699, 246] width 52 height 16
click at [683, 246] on icon at bounding box center [679, 245] width 12 height 12
click at [713, 246] on link "Inlinks" at bounding box center [699, 246] width 52 height 16
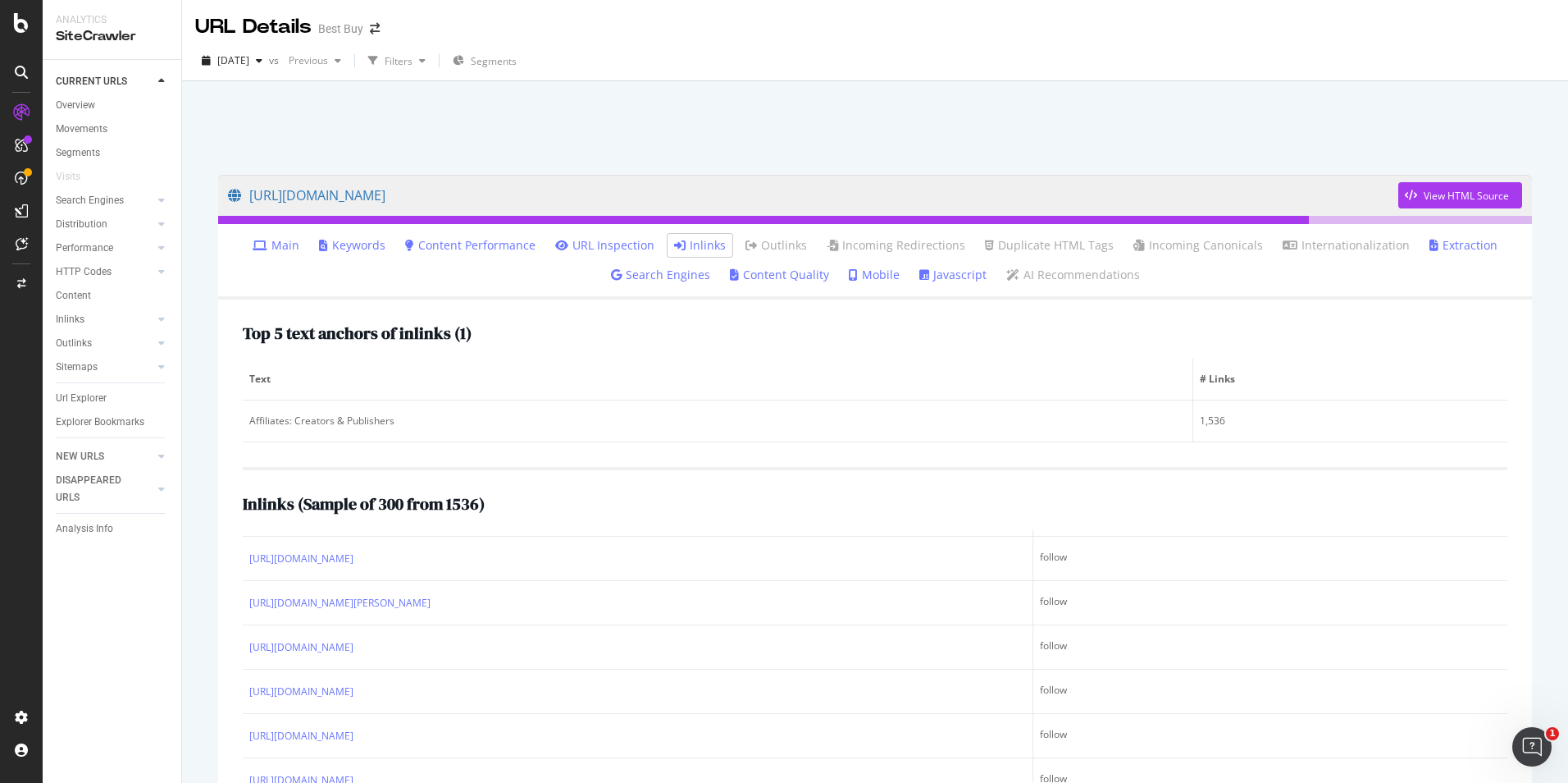
scroll to position [198, 0]
